Goal: Obtain resource: Download file/media

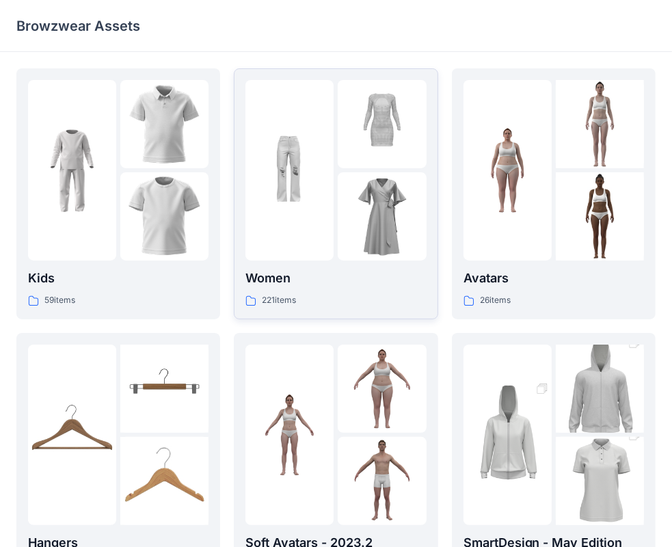
click at [364, 223] on img at bounding box center [382, 216] width 88 height 88
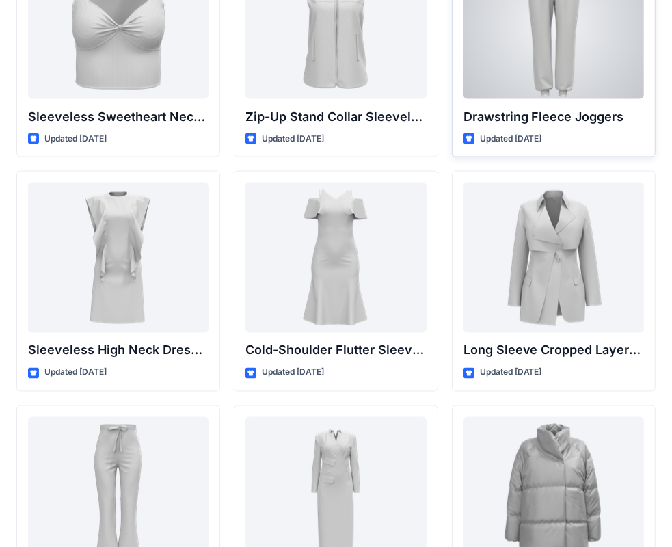
scroll to position [4733, 0]
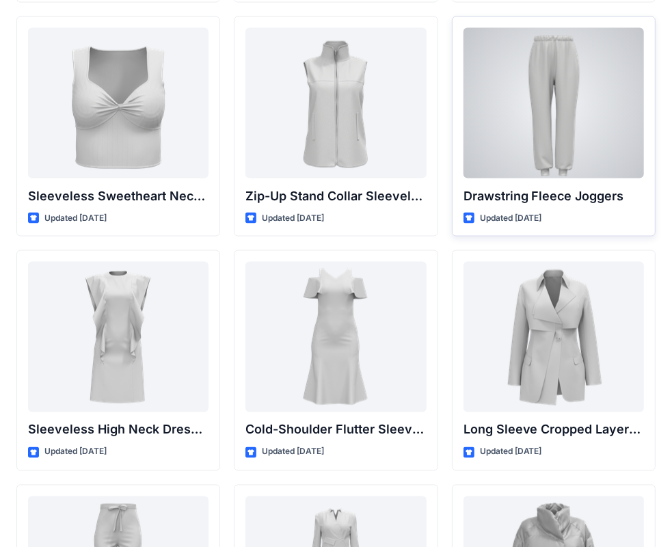
click at [579, 93] on div at bounding box center [553, 103] width 180 height 150
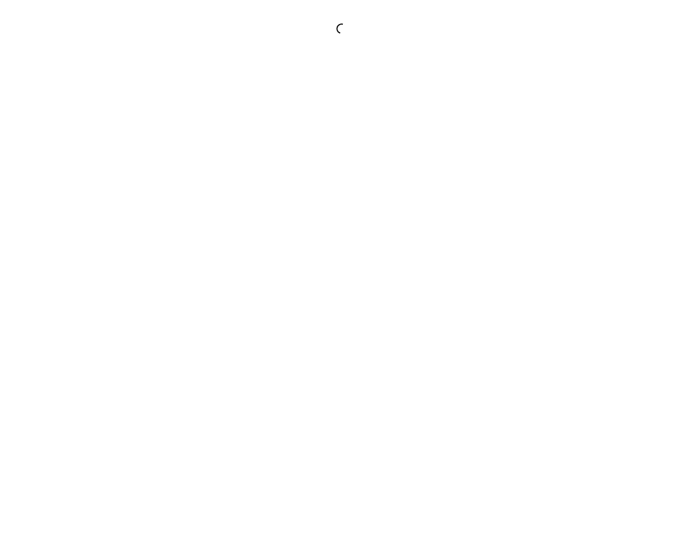
click at [579, 93] on div at bounding box center [341, 273] width 683 height 547
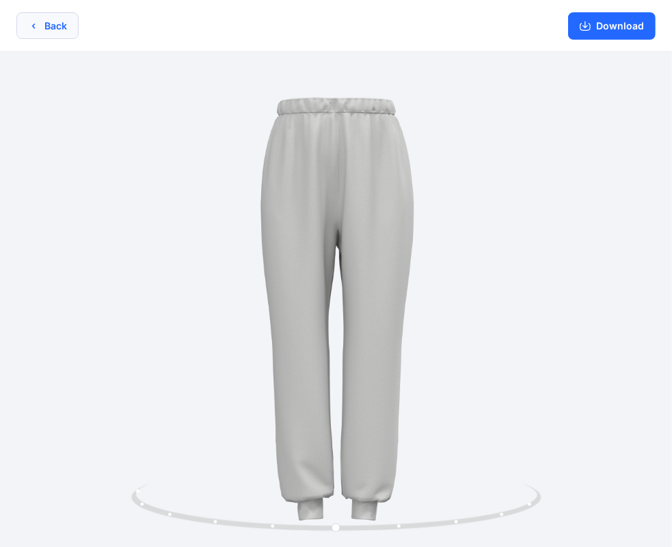
click at [33, 18] on button "Back" at bounding box center [47, 25] width 62 height 27
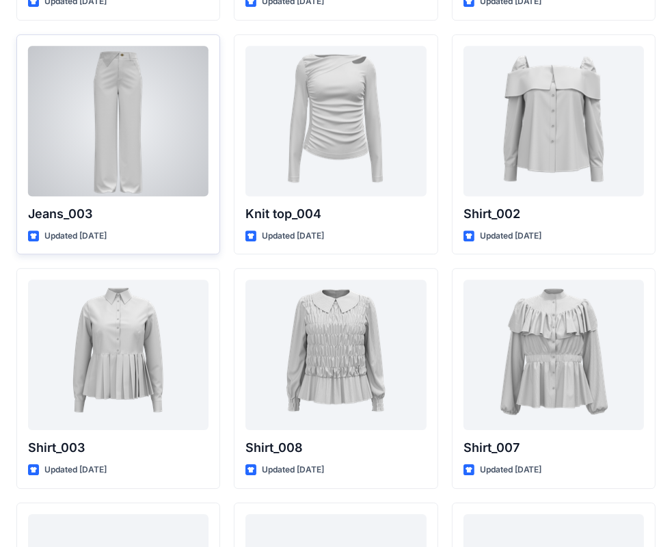
scroll to position [5874, 0]
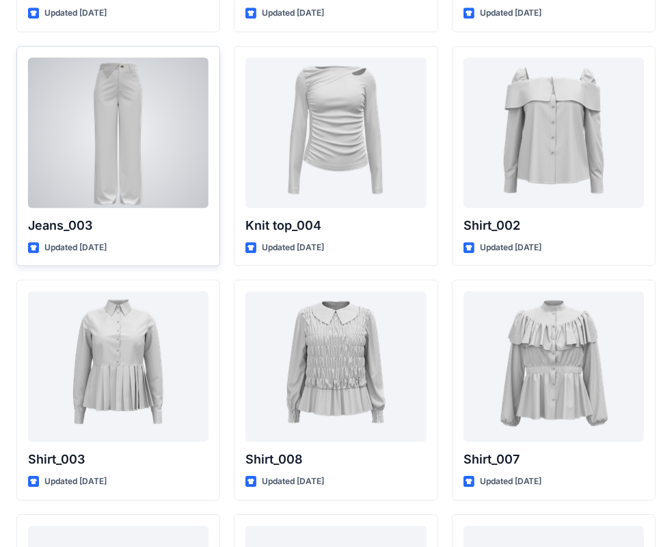
click at [133, 138] on div at bounding box center [118, 132] width 180 height 150
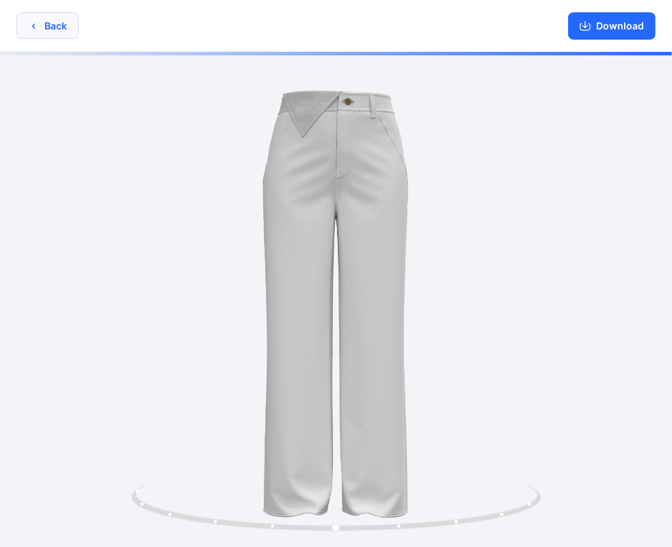
click at [44, 16] on button "Back" at bounding box center [47, 25] width 62 height 27
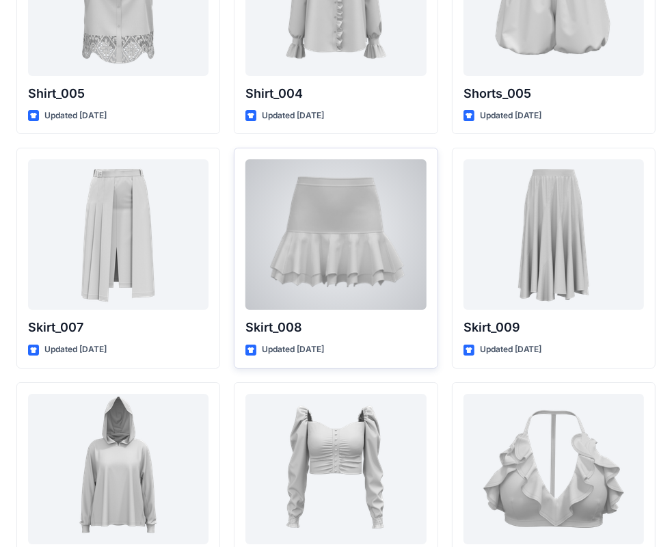
scroll to position [6537, 0]
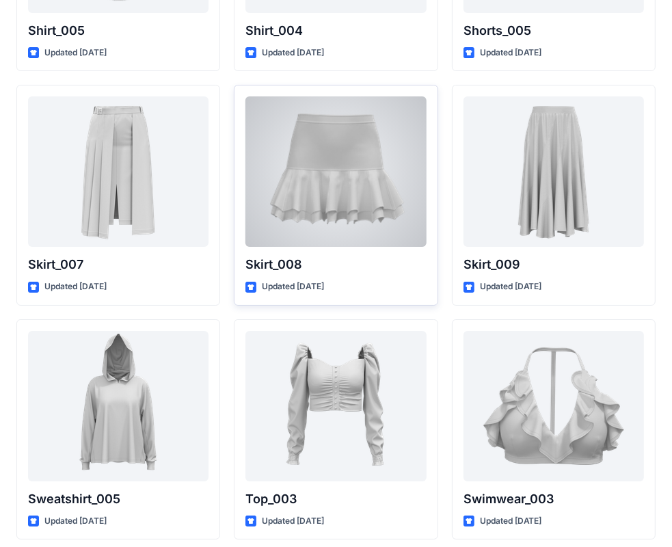
click at [353, 196] on div at bounding box center [335, 171] width 180 height 150
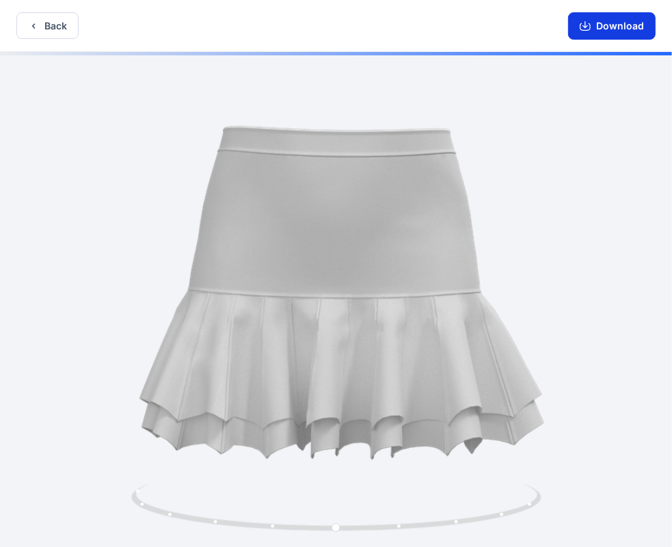
click at [614, 22] on button "Download" at bounding box center [611, 25] width 87 height 27
click at [46, 29] on button "Back" at bounding box center [47, 25] width 62 height 27
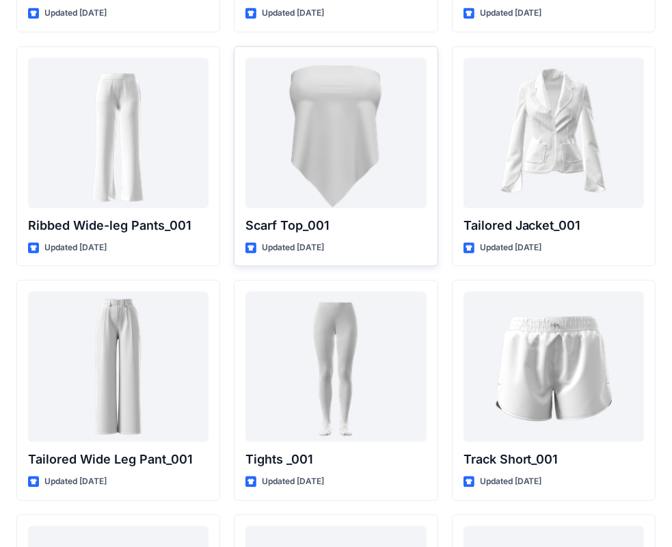
scroll to position [15169, 0]
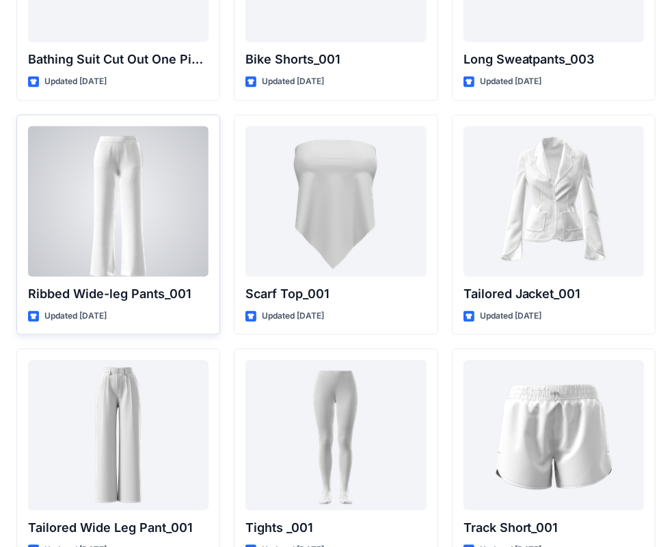
click at [120, 193] on div at bounding box center [118, 201] width 180 height 150
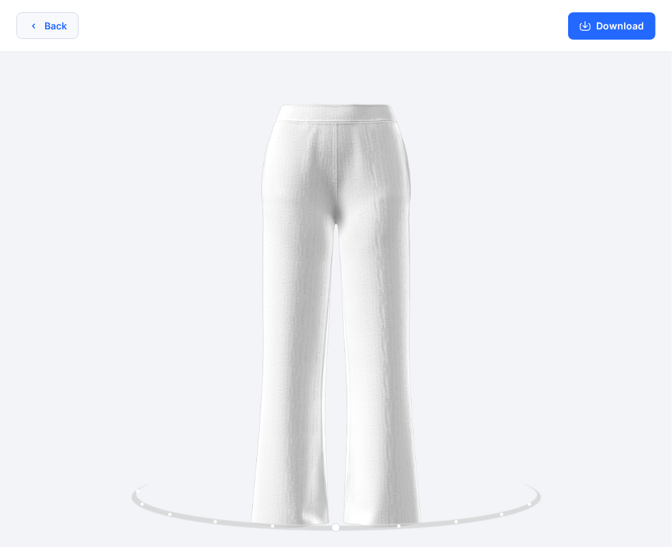
click at [55, 23] on button "Back" at bounding box center [47, 25] width 62 height 27
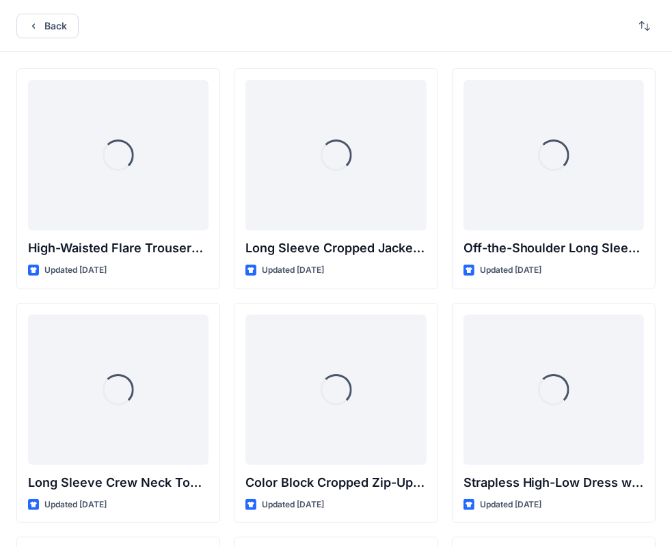
scroll to position [15169, 0]
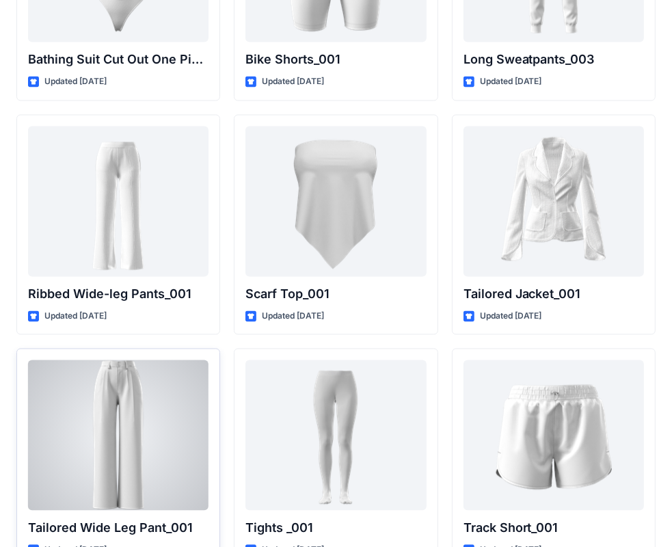
click at [153, 396] on div at bounding box center [118, 434] width 180 height 150
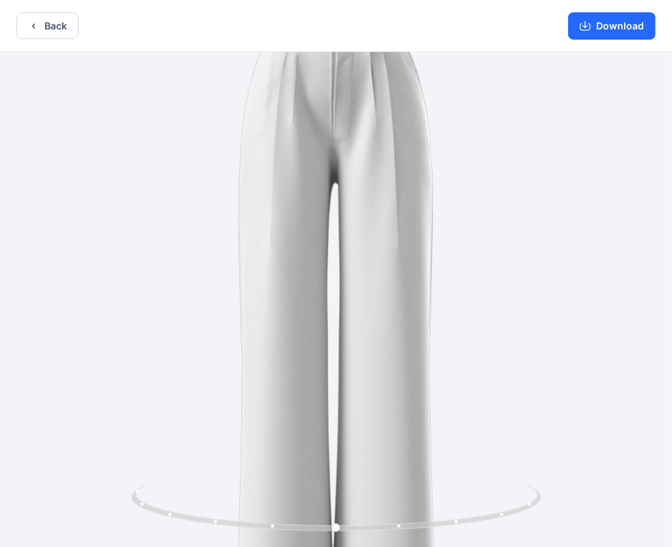
scroll to position [3, 0]
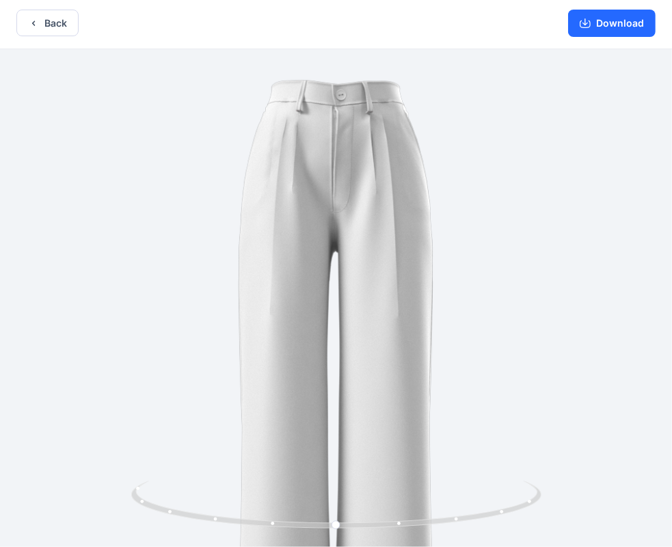
drag, startPoint x: 331, startPoint y: 126, endPoint x: 280, endPoint y: 284, distance: 165.7
click at [279, 287] on img at bounding box center [336, 369] width 640 height 640
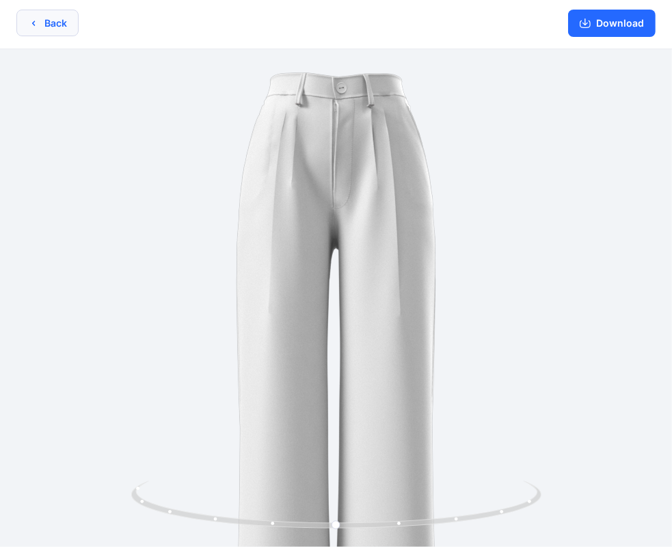
click at [50, 20] on button "Back" at bounding box center [47, 23] width 62 height 27
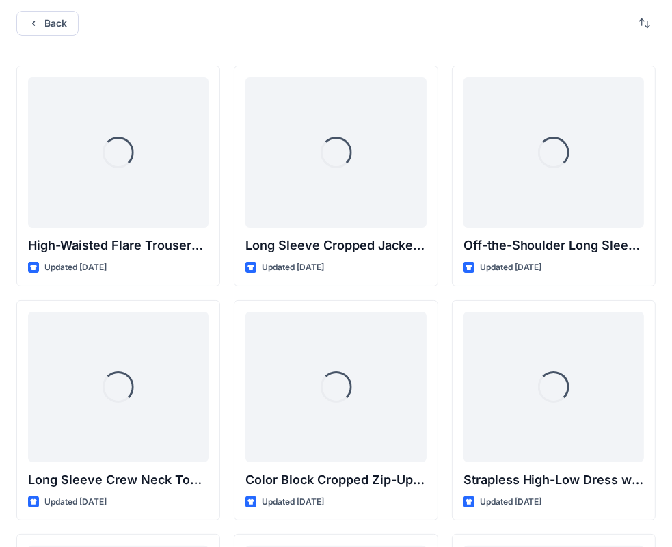
scroll to position [15169, 0]
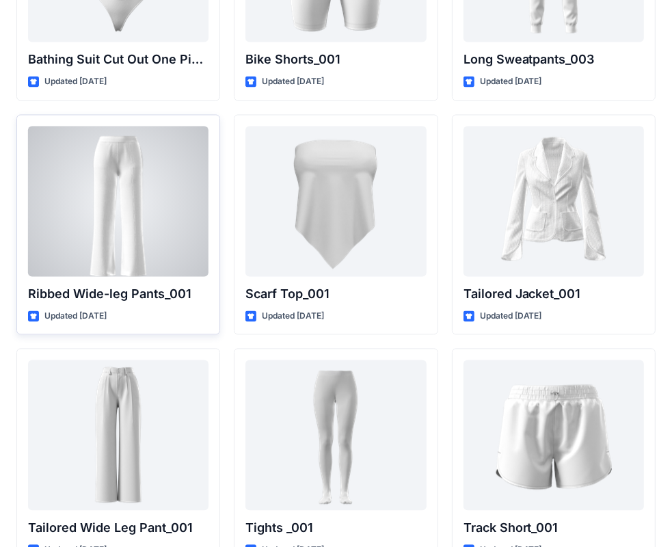
click at [149, 200] on div at bounding box center [118, 201] width 180 height 150
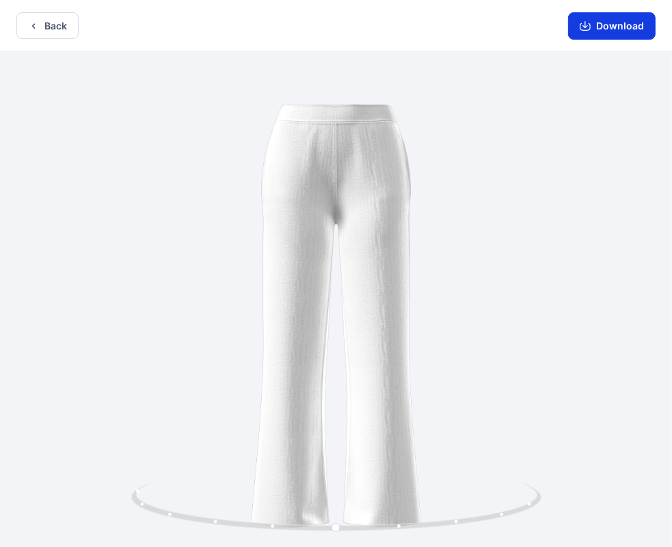
click at [644, 30] on button "Download" at bounding box center [611, 25] width 87 height 27
